Goal: Task Accomplishment & Management: Complete application form

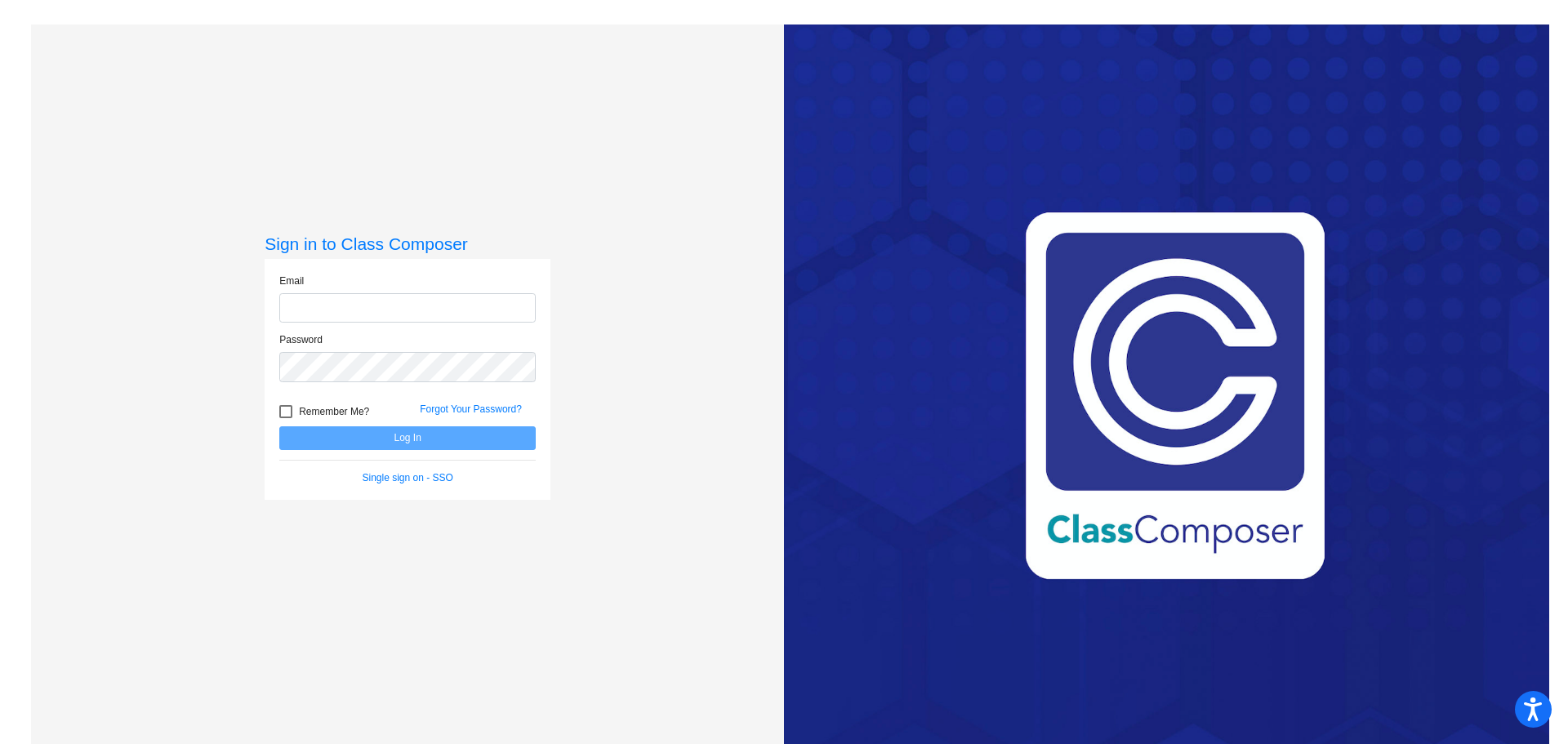
click at [390, 306] on input "email" at bounding box center [407, 308] width 257 height 30
type input "[EMAIL_ADDRESS][DOMAIN_NAME]"
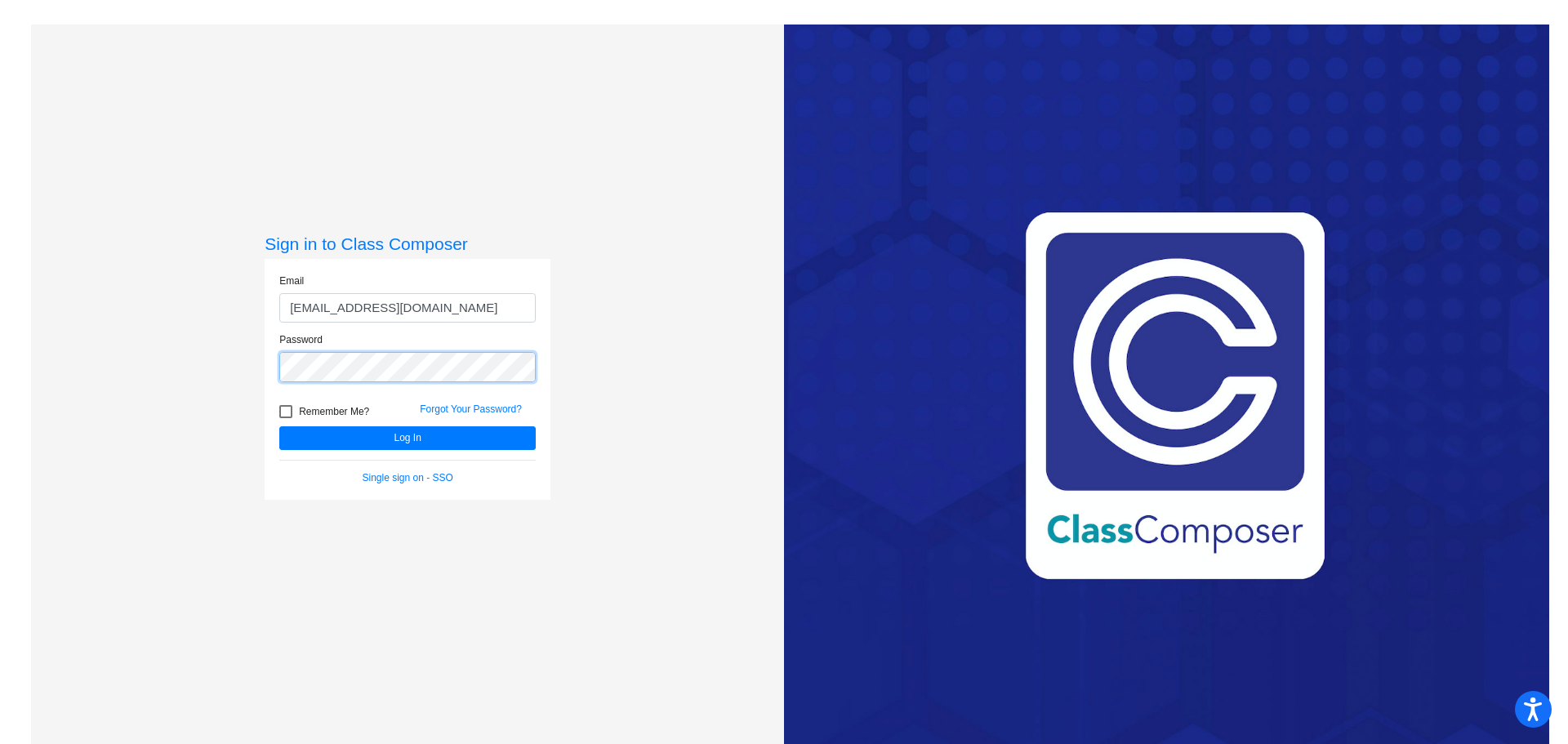
click at [279, 426] on button "Log In" at bounding box center [407, 437] width 257 height 23
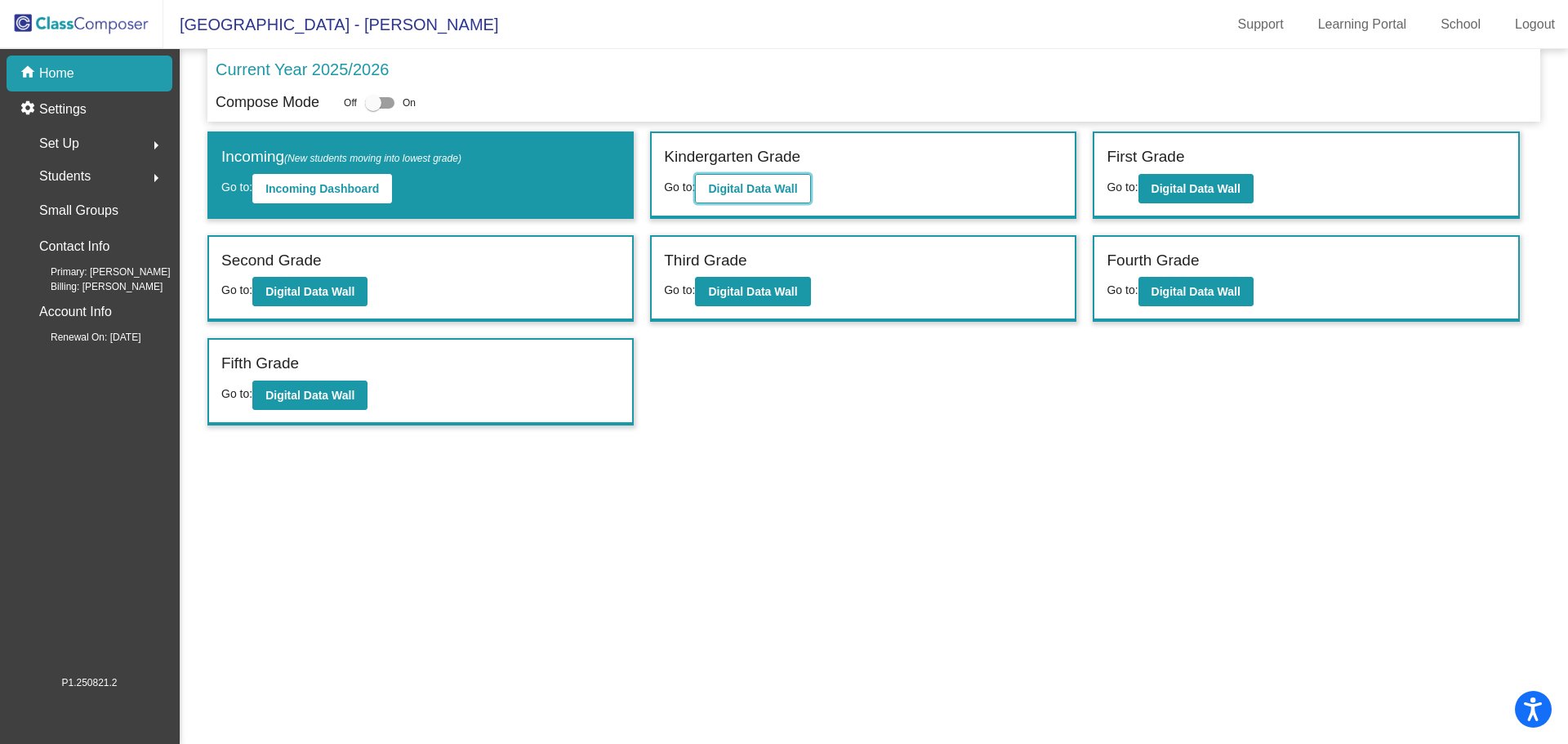
click at [797, 188] on b "Digital Data Wall" at bounding box center [752, 188] width 89 height 13
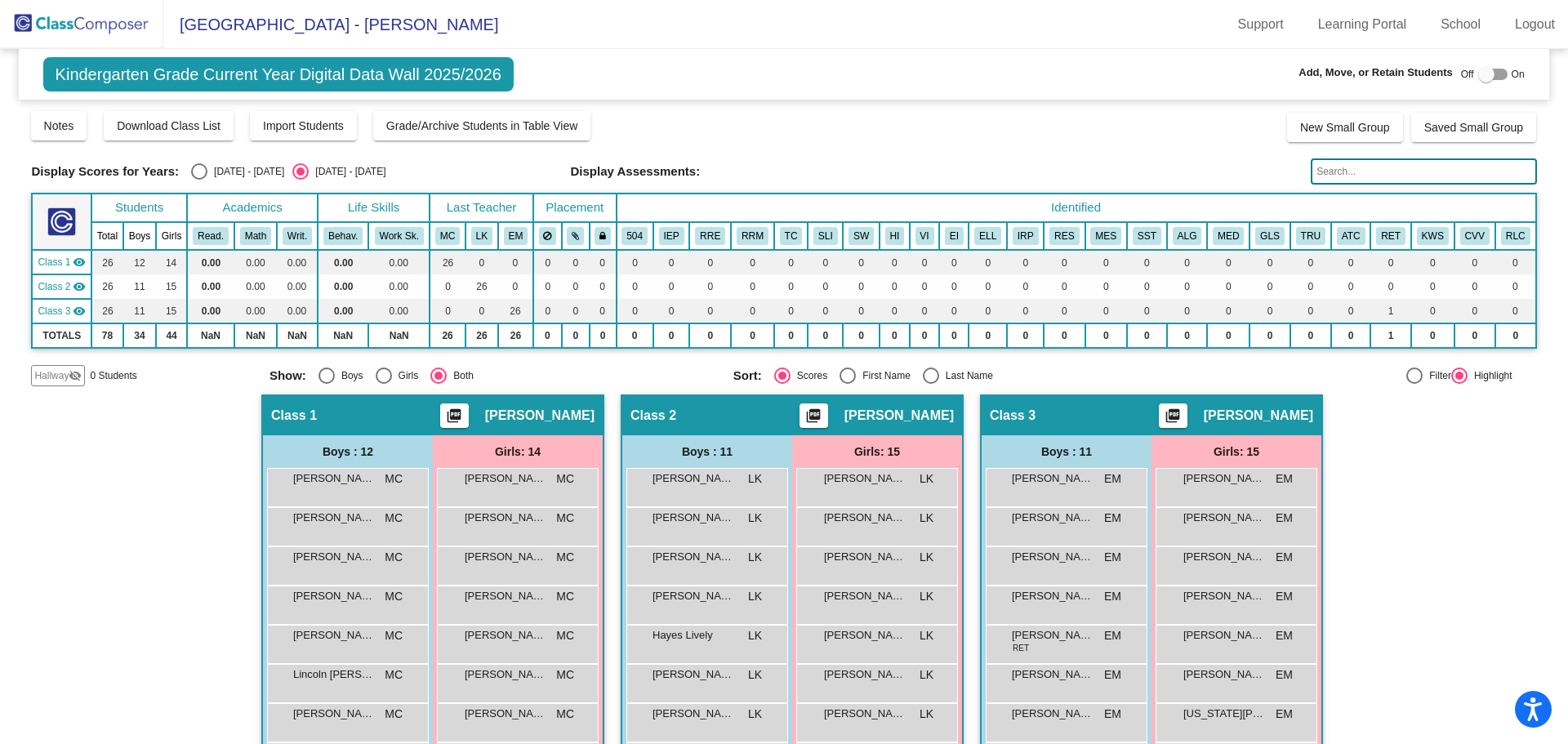
click at [54, 382] on span "Hallway" at bounding box center [52, 375] width 35 height 15
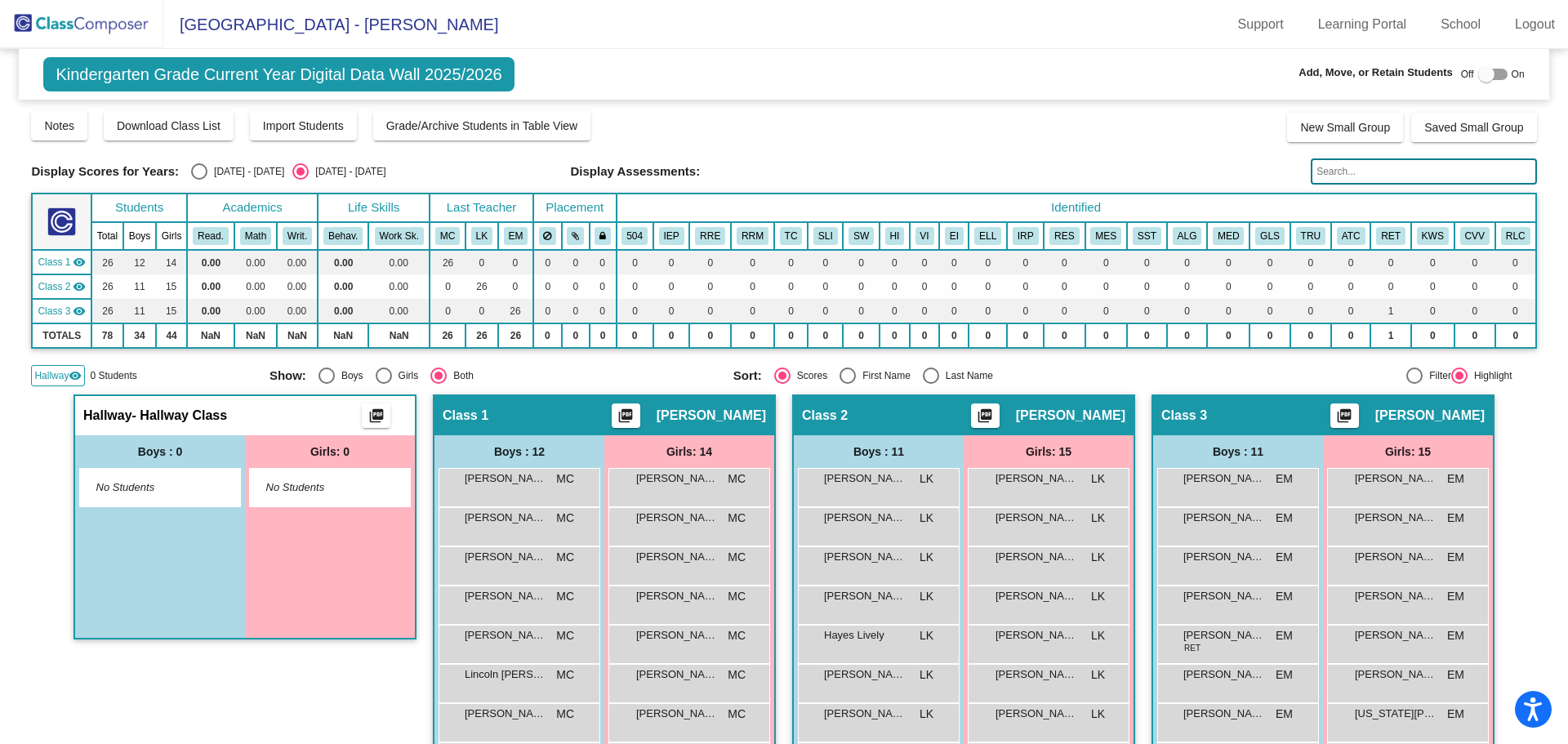
click at [1480, 74] on div at bounding box center [1486, 74] width 16 height 16
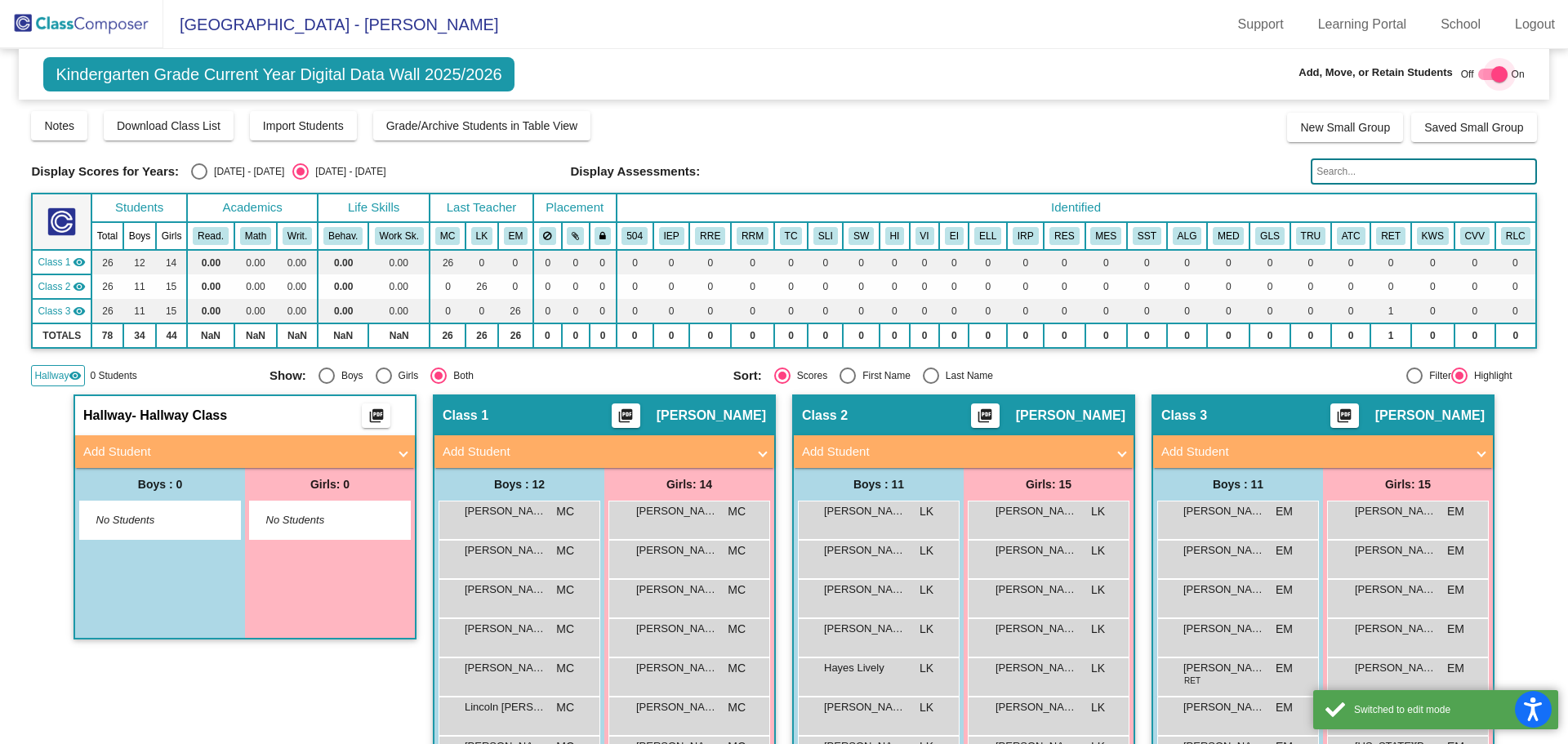
click at [1480, 74] on div at bounding box center [1493, 73] width 29 height 11
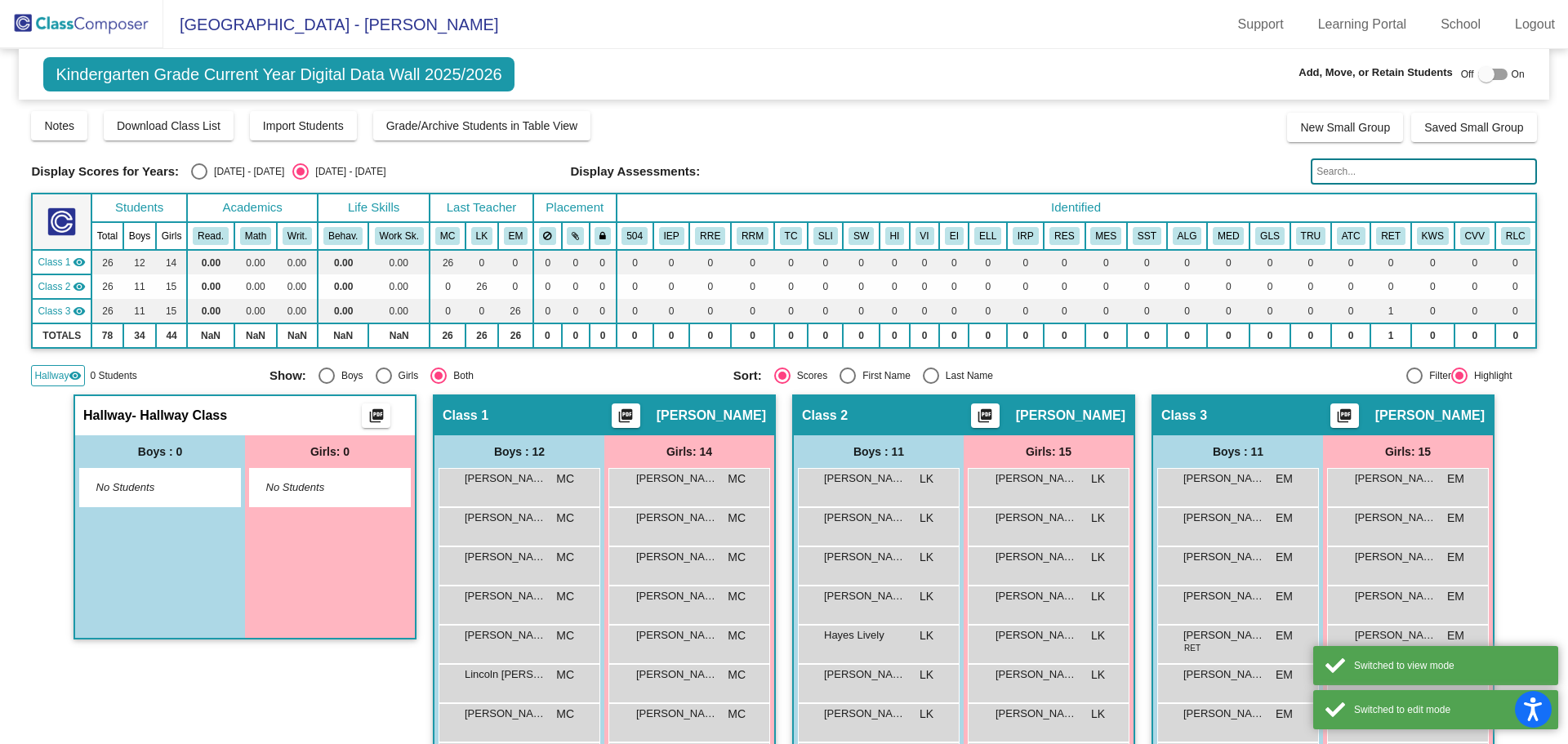
click at [1480, 74] on div at bounding box center [1486, 74] width 16 height 16
checkbox input "true"
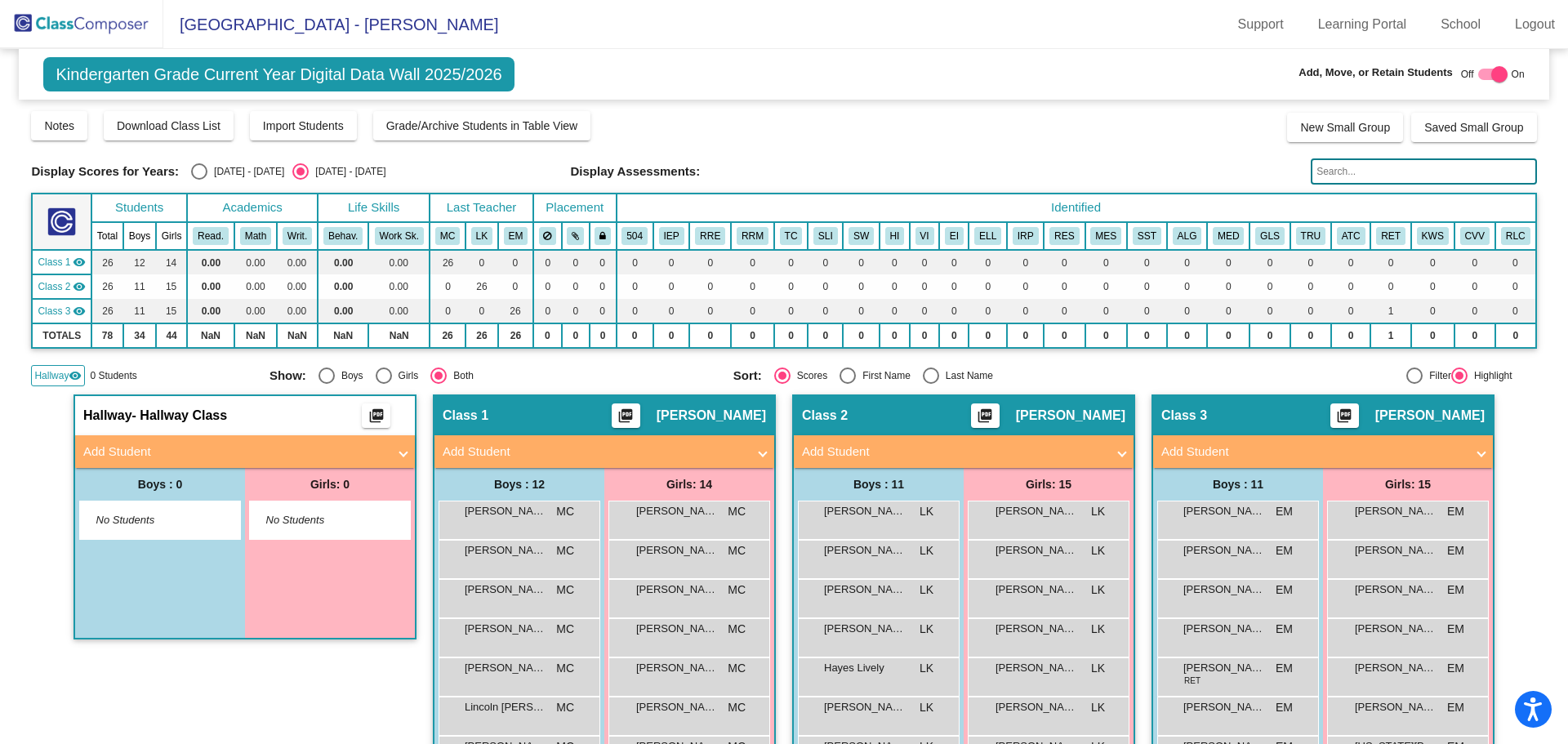
click at [161, 522] on span "No Students" at bounding box center [148, 520] width 102 height 16
click at [136, 522] on span "No Students" at bounding box center [148, 520] width 102 height 16
click at [160, 447] on mat-panel-title "Add Student" at bounding box center [235, 452] width 304 height 19
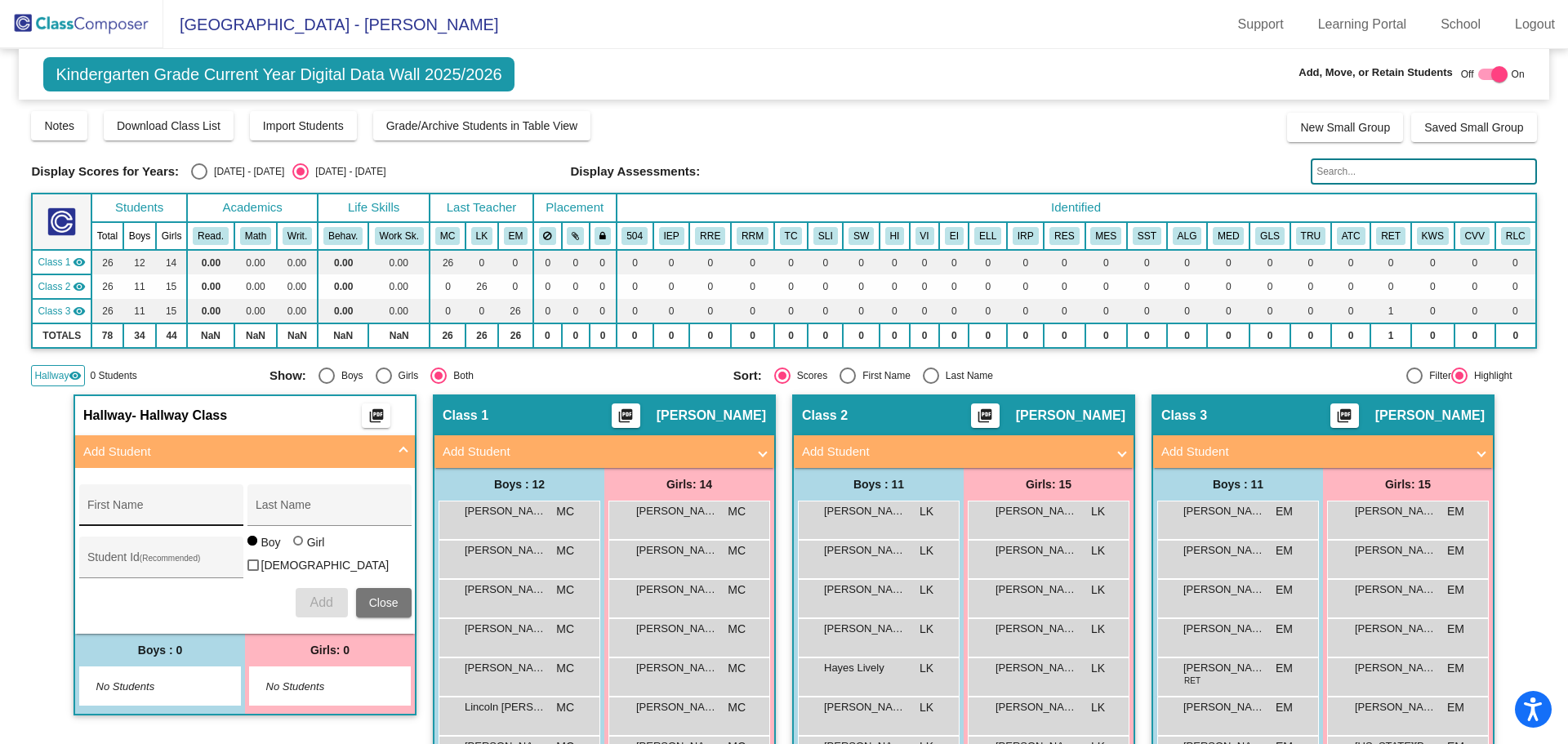
click at [157, 501] on div "First Name" at bounding box center [161, 510] width 147 height 34
type input "[PERSON_NAME]"
type input "Donavalli"
click at [82, 554] on div "Student Id (Recommended)" at bounding box center [162, 557] width 164 height 41
click at [89, 557] on input "Student Id (Recommended)" at bounding box center [161, 563] width 147 height 13
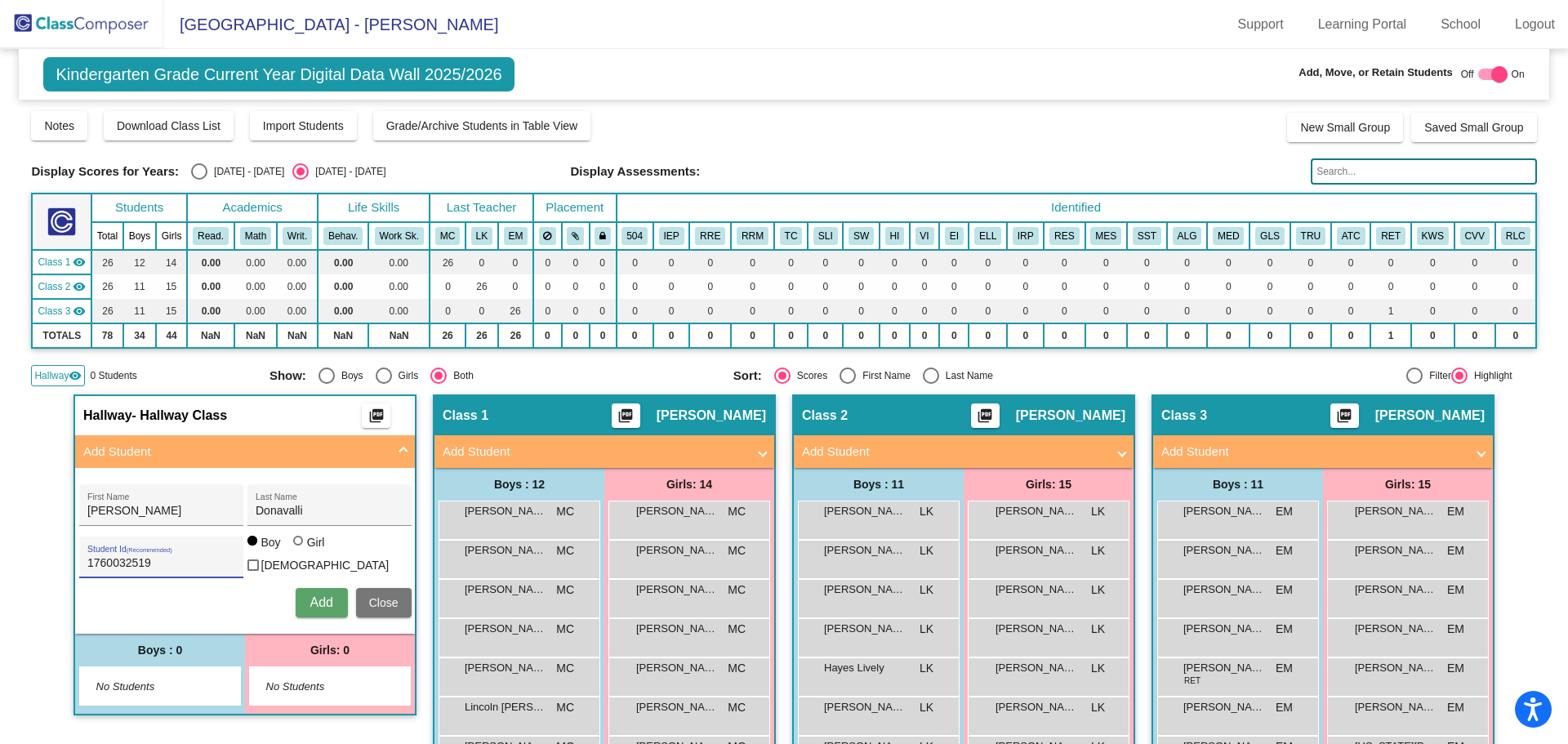
type input "1760032519"
click at [317, 603] on span "Add" at bounding box center [321, 602] width 22 height 14
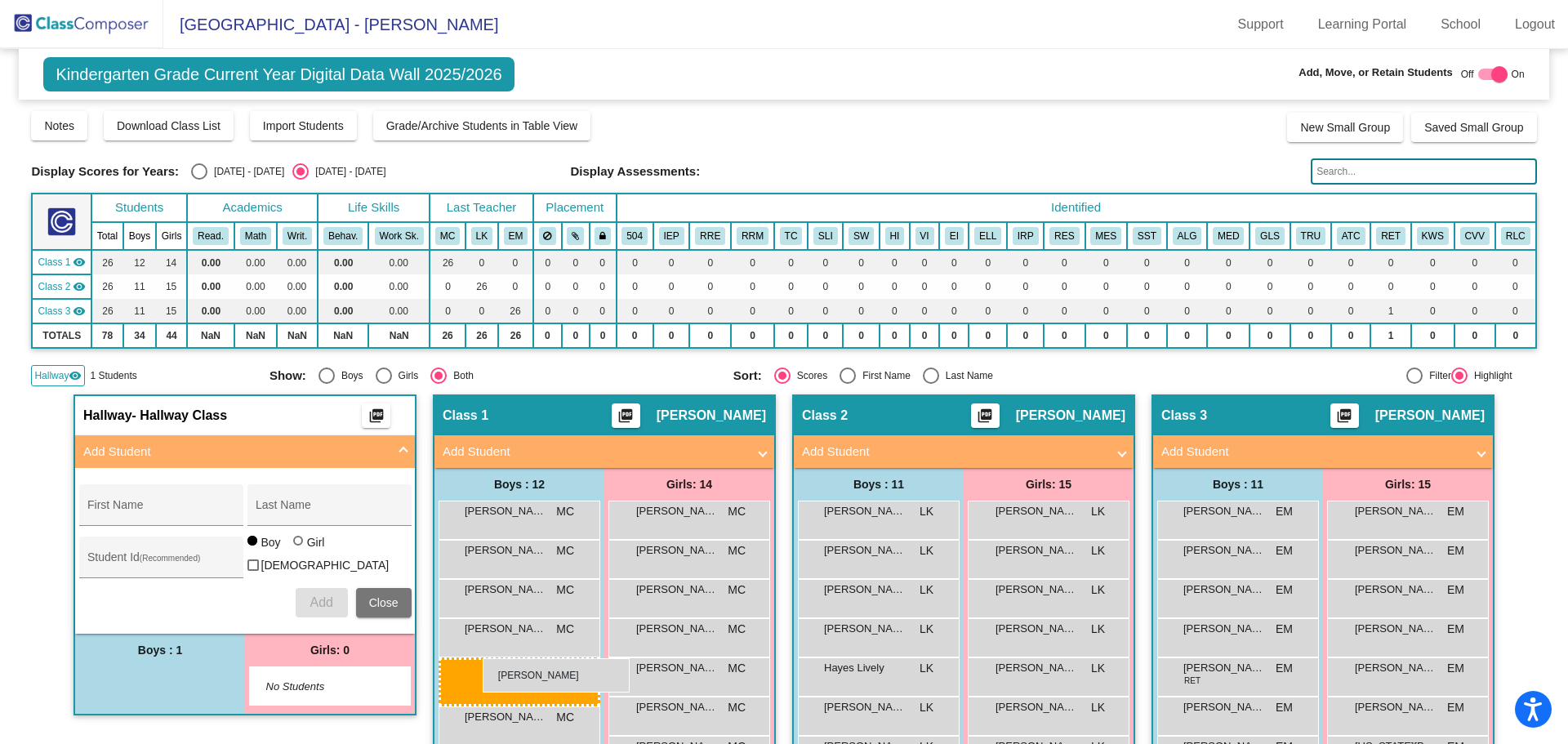
drag, startPoint x: 158, startPoint y: 681, endPoint x: 483, endPoint y: 658, distance: 325.8
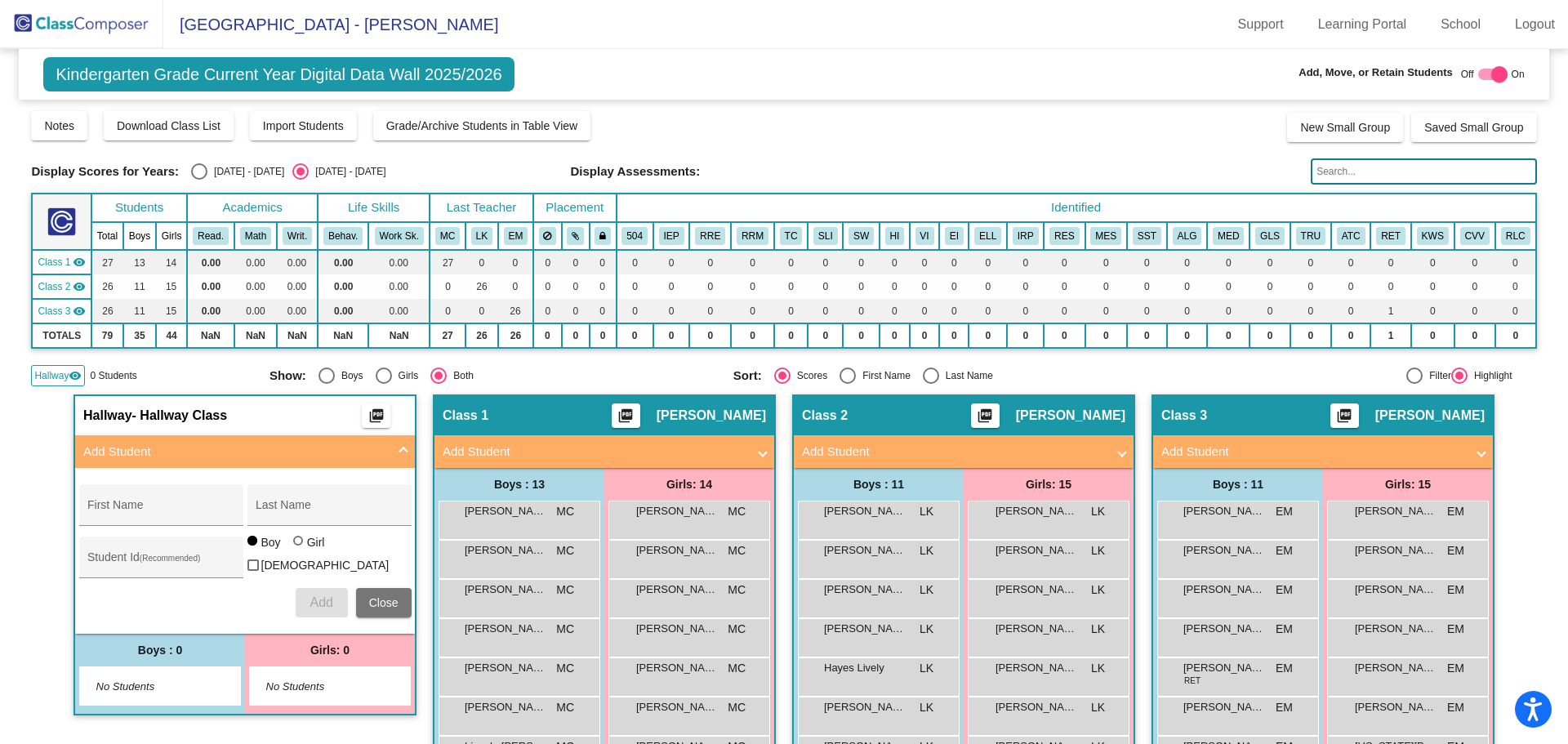
click at [1491, 73] on div at bounding box center [1499, 74] width 16 height 16
checkbox input "false"
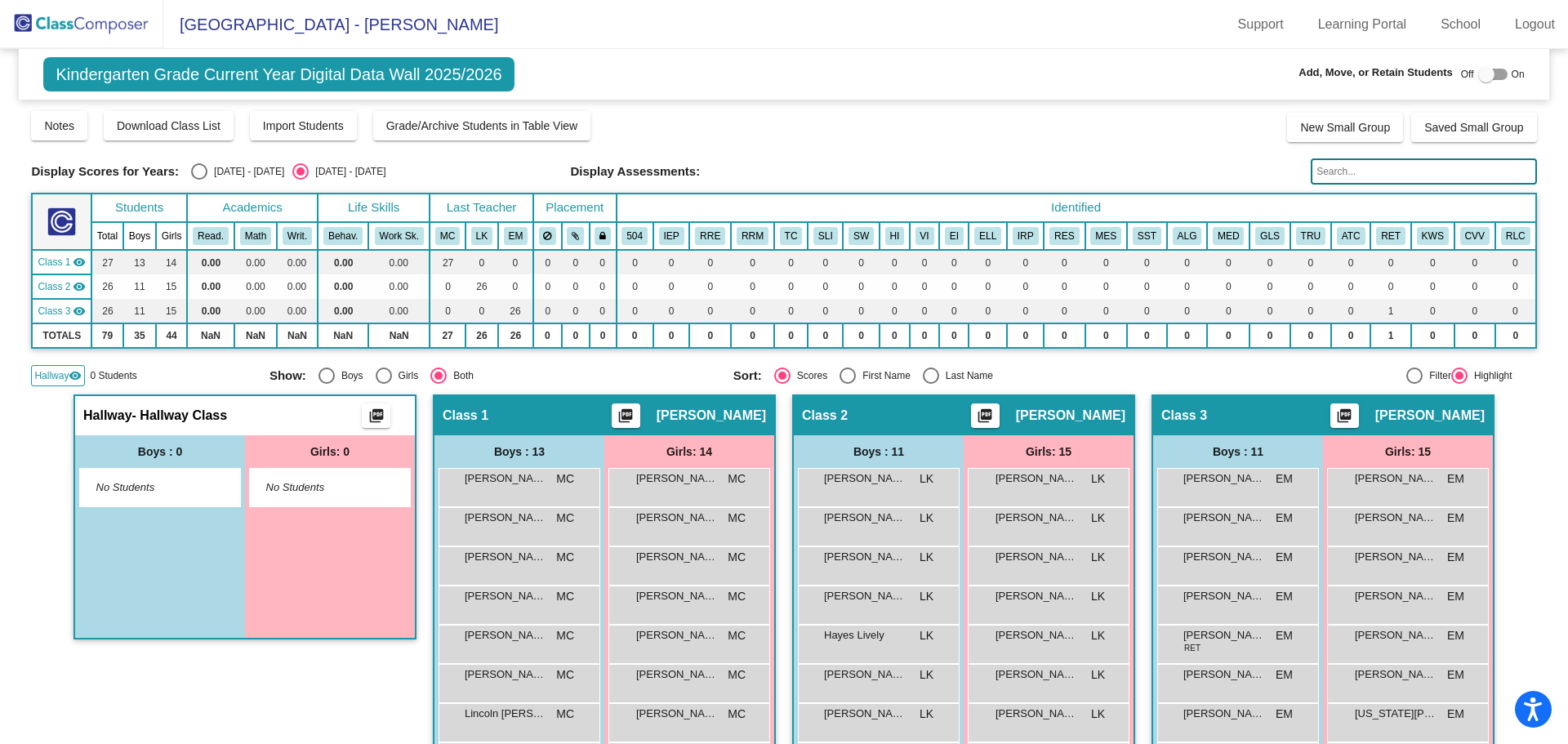
click at [94, 31] on img at bounding box center [81, 24] width 163 height 48
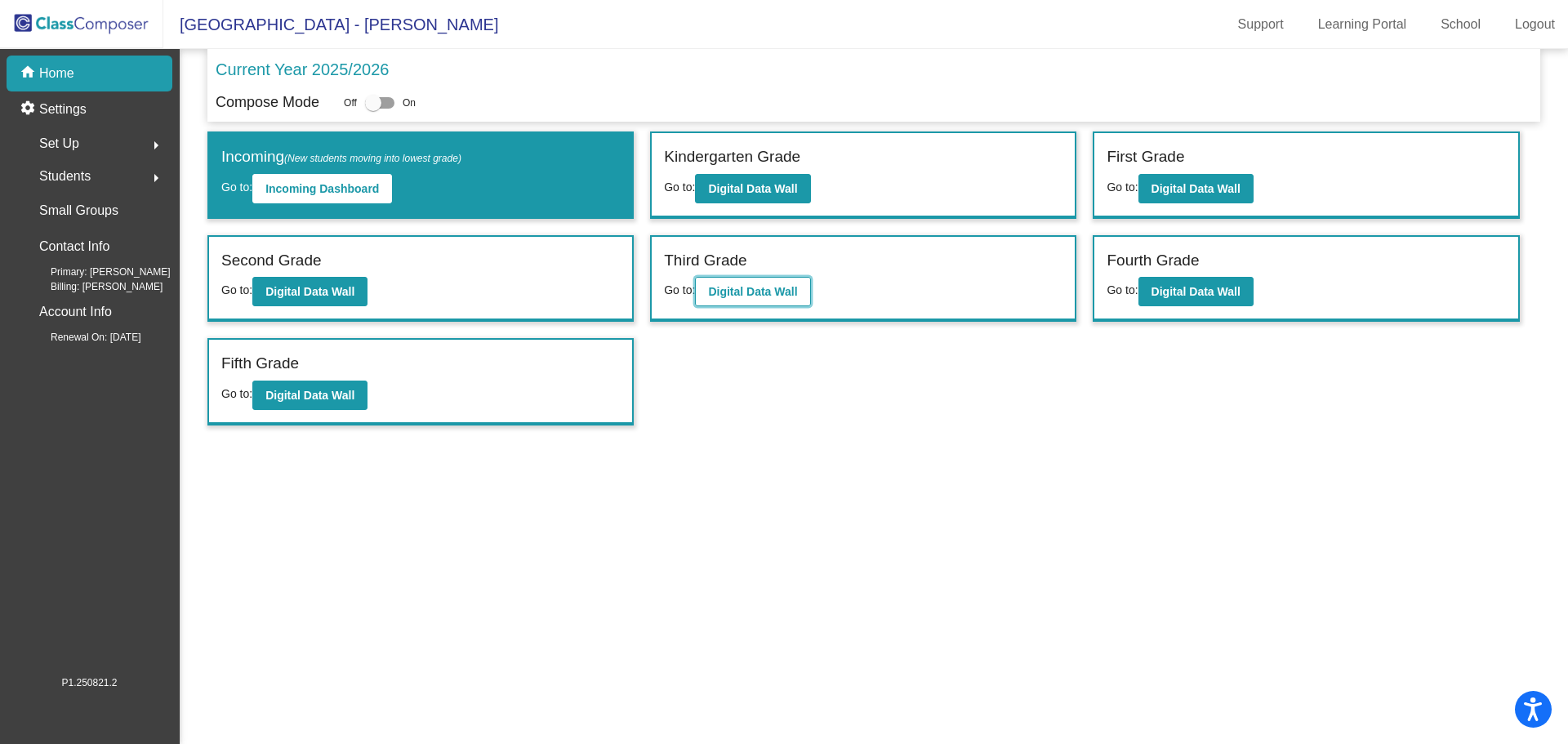
click at [805, 294] on button "Digital Data Wall" at bounding box center [752, 291] width 115 height 29
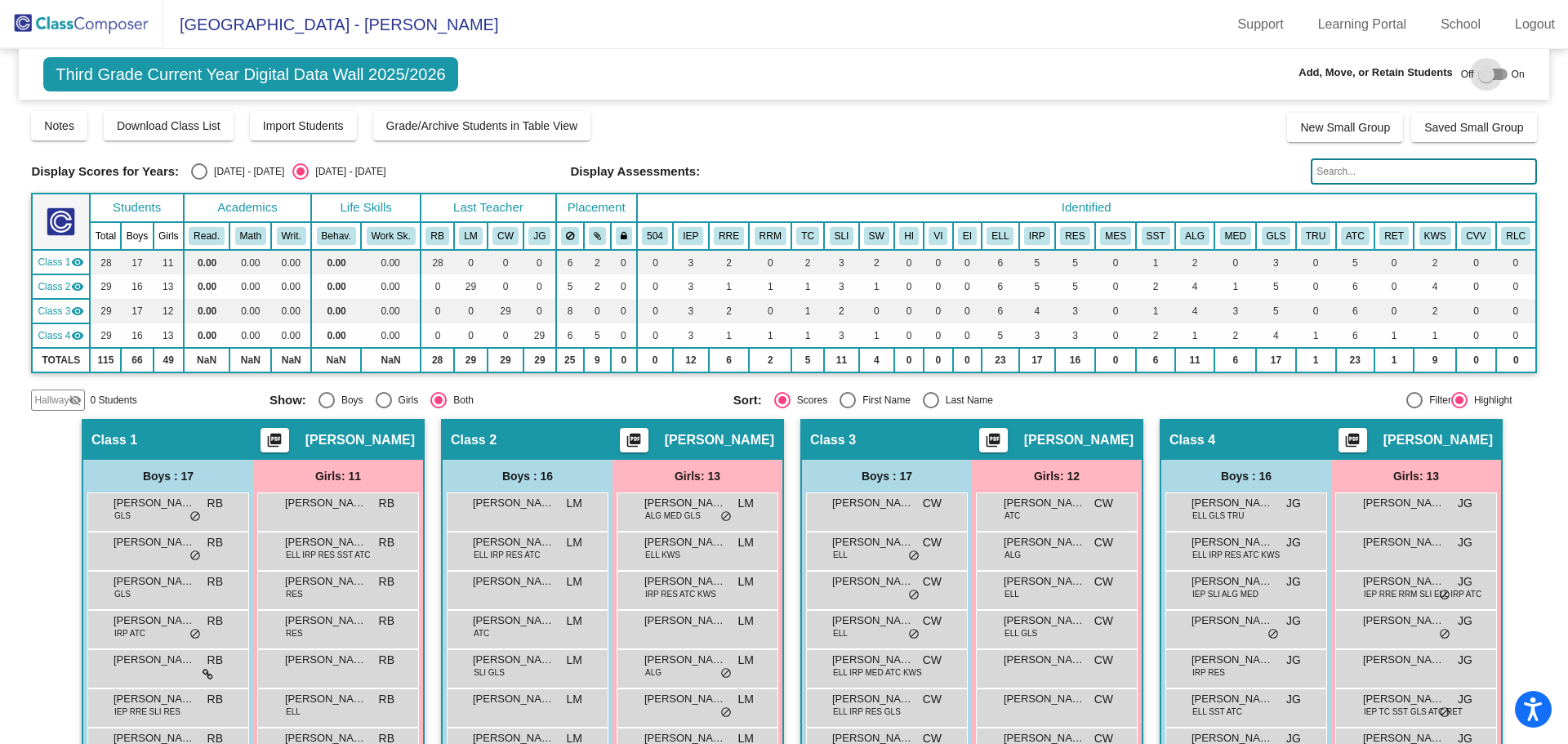
click at [1489, 73] on div at bounding box center [1493, 73] width 29 height 11
checkbox input "true"
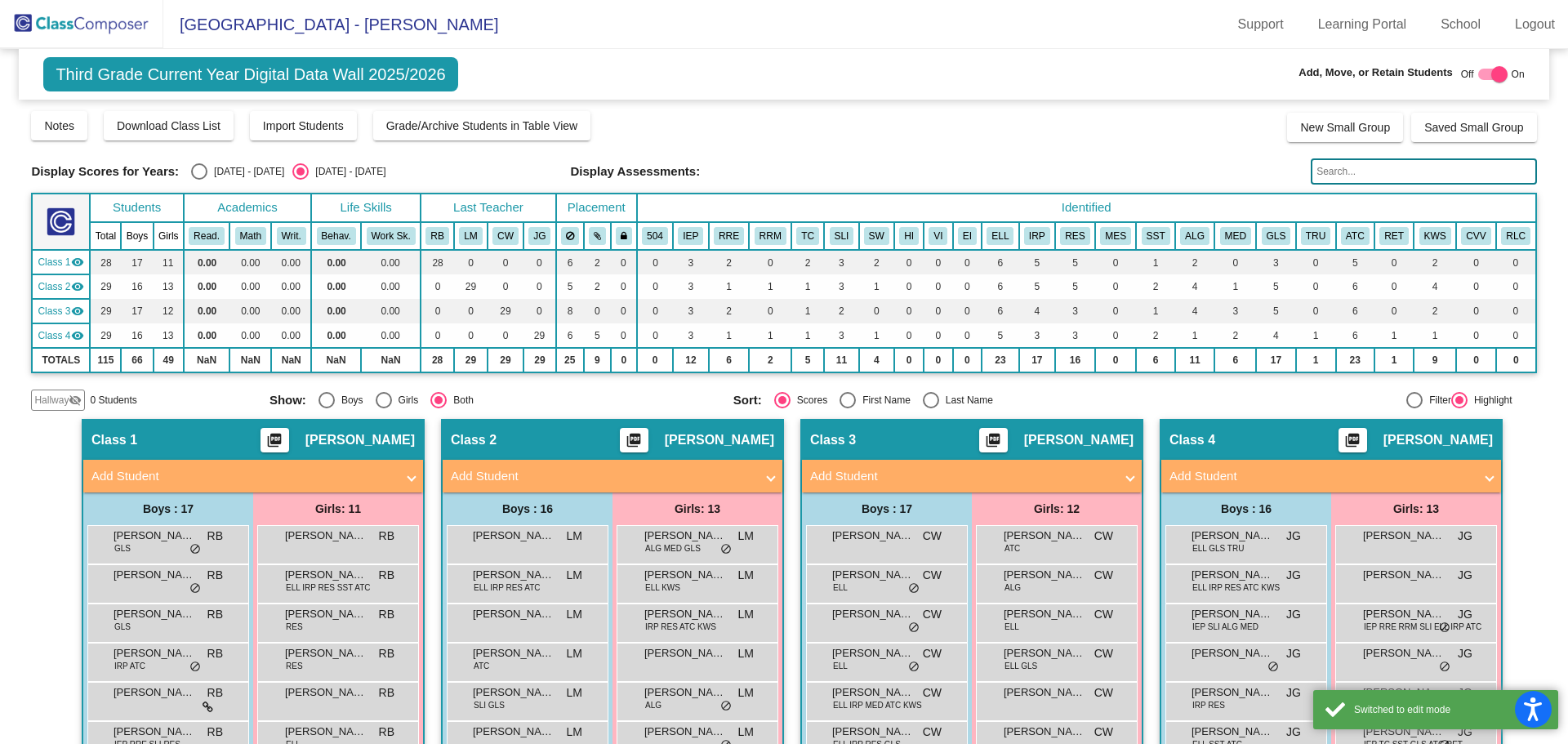
click at [38, 398] on span "Hallway" at bounding box center [52, 400] width 35 height 15
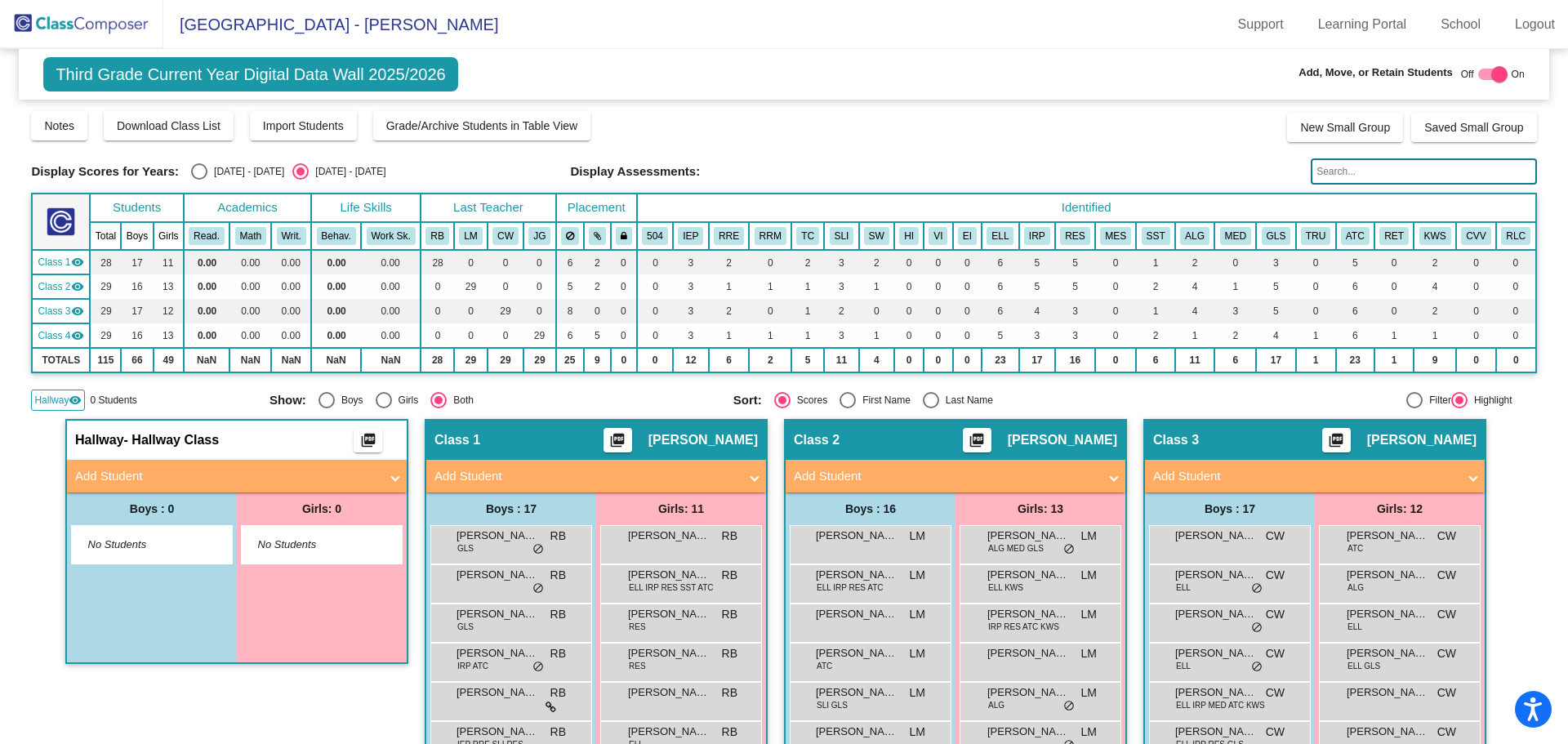
click at [201, 474] on mat-panel-title "Add Student" at bounding box center [227, 477] width 304 height 19
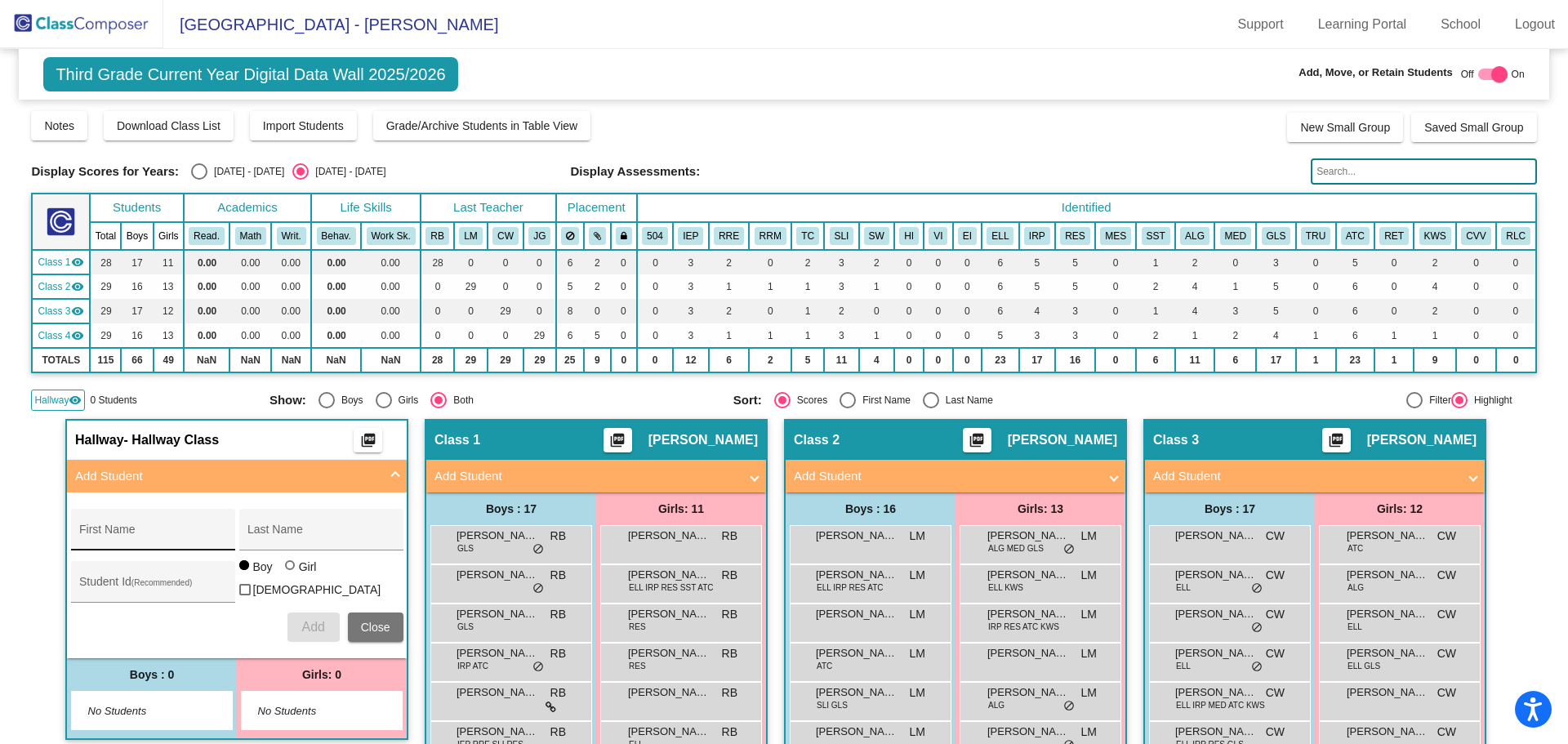
click at [151, 521] on div "First Name" at bounding box center [153, 534] width 147 height 34
type input "Aser"
type input "Al-Sumaidaee"
click at [111, 583] on input "Student Id (Recommended)" at bounding box center [153, 588] width 147 height 13
type input "1760031009"
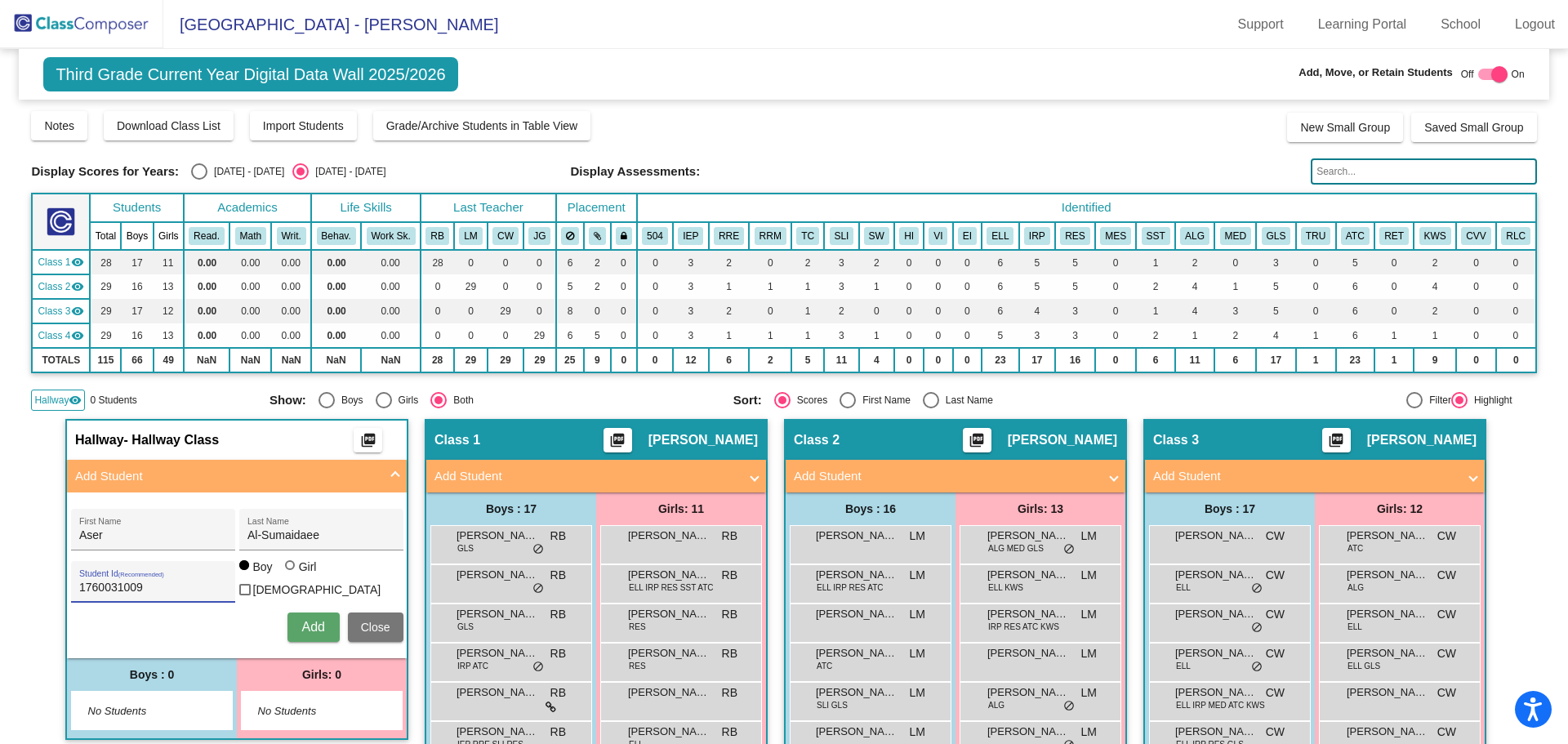
click at [315, 629] on span "Add" at bounding box center [313, 626] width 22 height 14
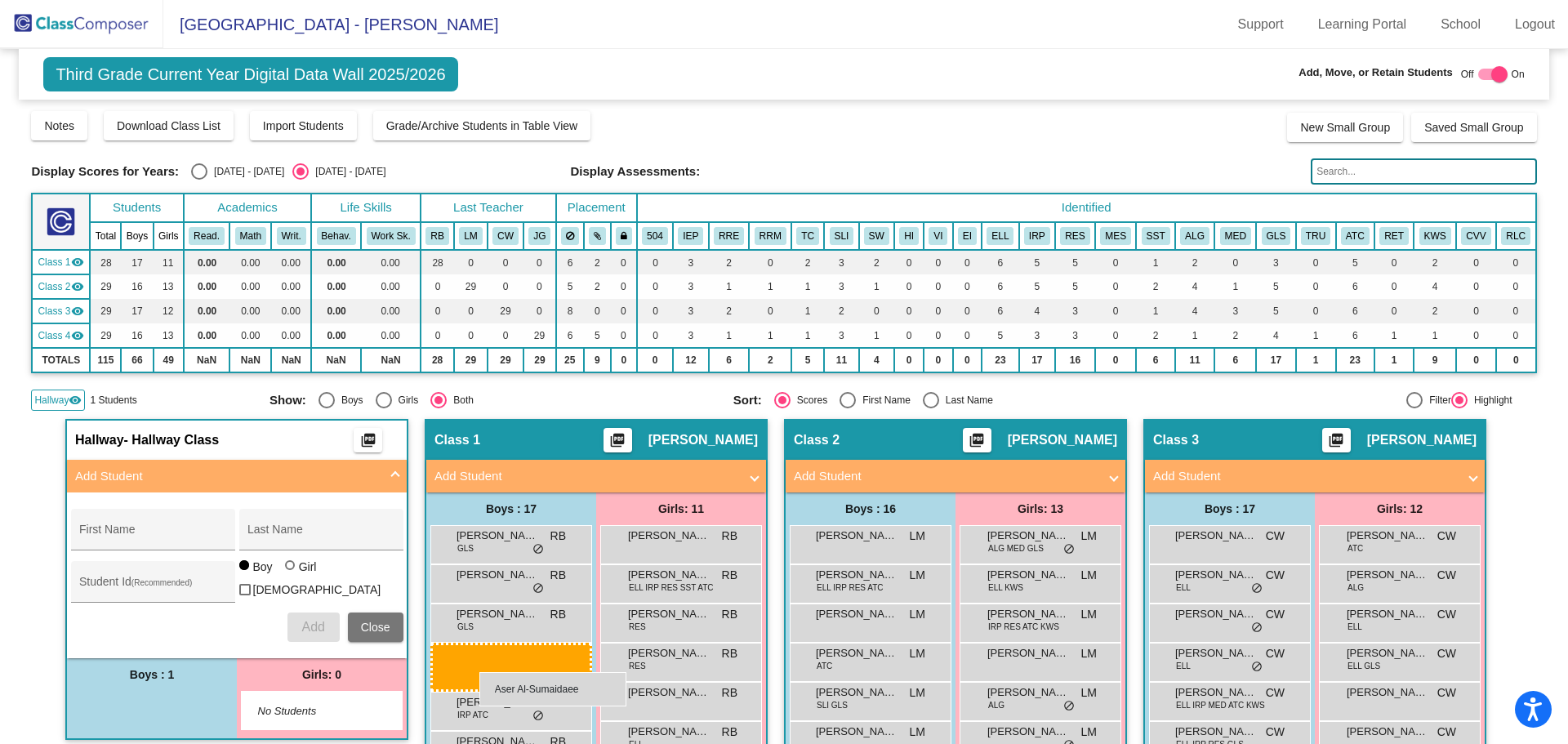
drag, startPoint x: 149, startPoint y: 702, endPoint x: 479, endPoint y: 672, distance: 331.4
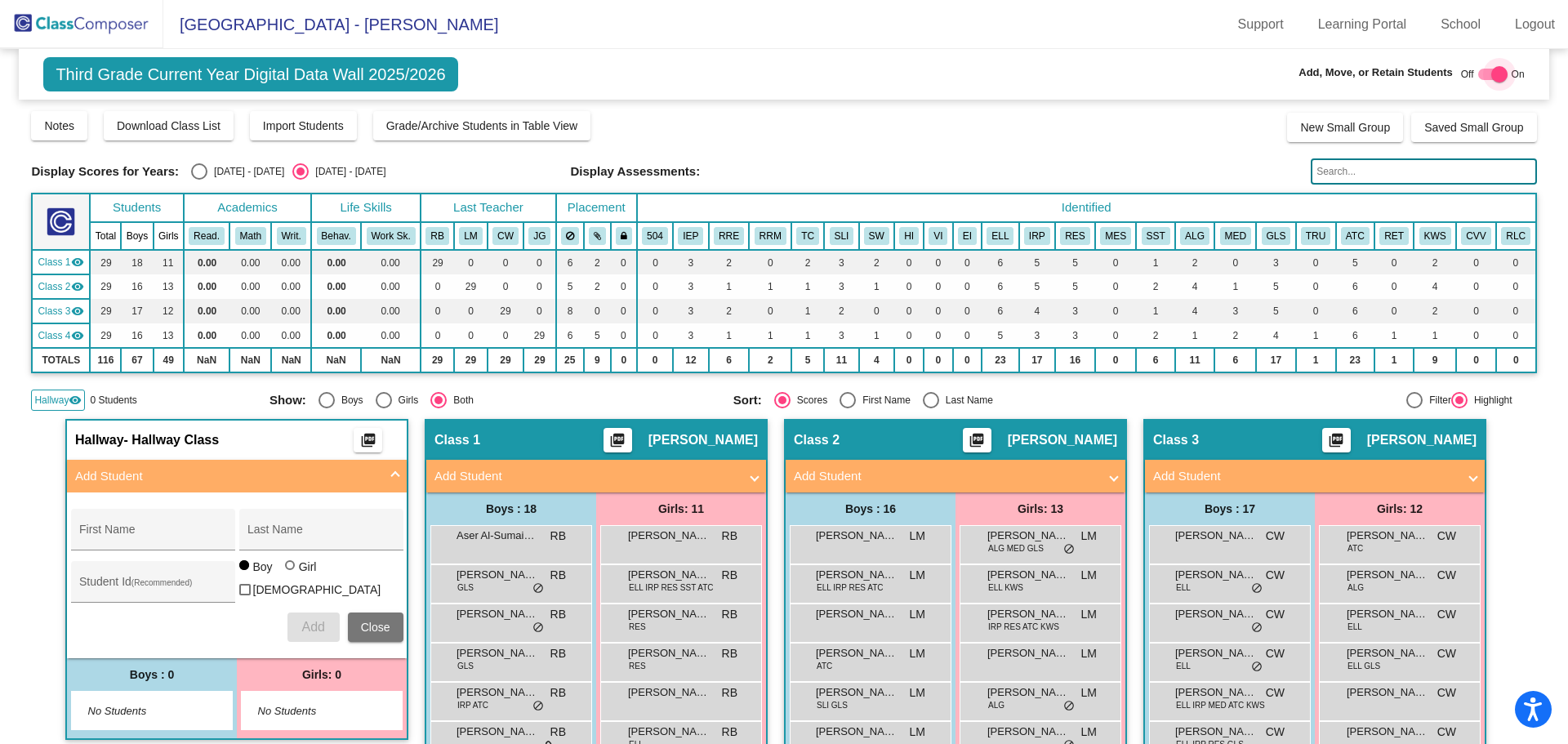
click at [1491, 79] on div at bounding box center [1499, 74] width 16 height 16
checkbox input "false"
